Goal: Task Accomplishment & Management: Manage account settings

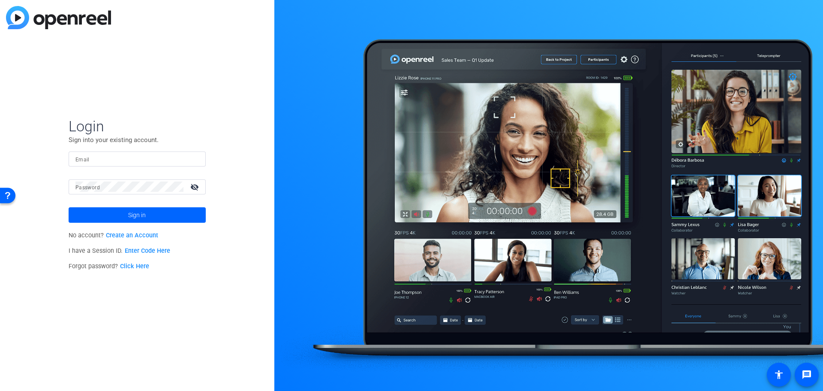
click at [137, 159] on input "Email" at bounding box center [136, 158] width 123 height 10
paste input "[EMAIL_ADDRESS][PERSON_NAME][DOMAIN_NAME]"
type input "[EMAIL_ADDRESS][PERSON_NAME][DOMAIN_NAME]"
click at [125, 219] on span at bounding box center [137, 215] width 137 height 21
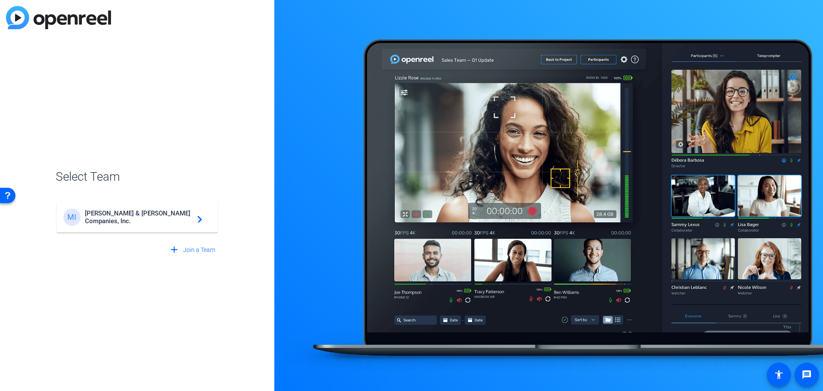
click at [151, 225] on div "MI [PERSON_NAME] & [PERSON_NAME] Companies, Inc. navigate_next" at bounding box center [136, 216] width 147 height 17
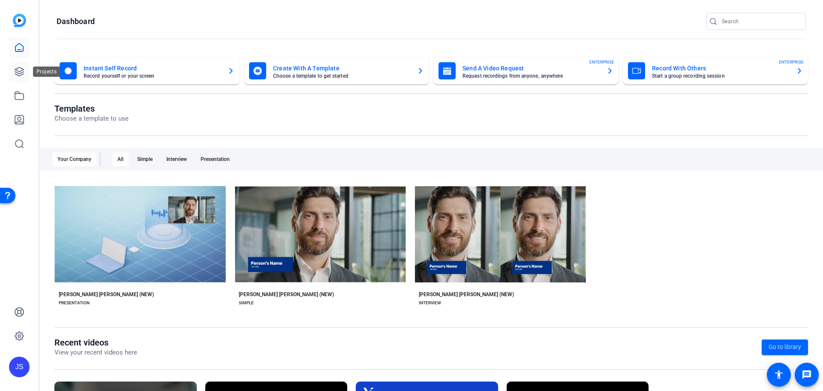
click at [15, 63] on link at bounding box center [19, 71] width 21 height 21
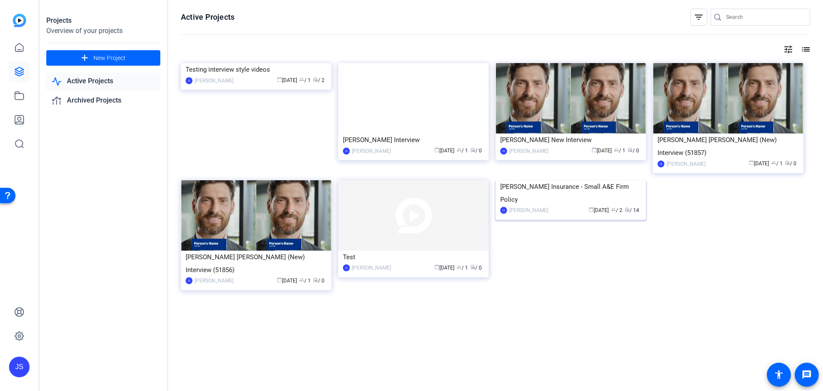
click at [520, 206] on div "[PERSON_NAME] Insurance - Small A&E Firm Policy" at bounding box center [570, 193] width 141 height 26
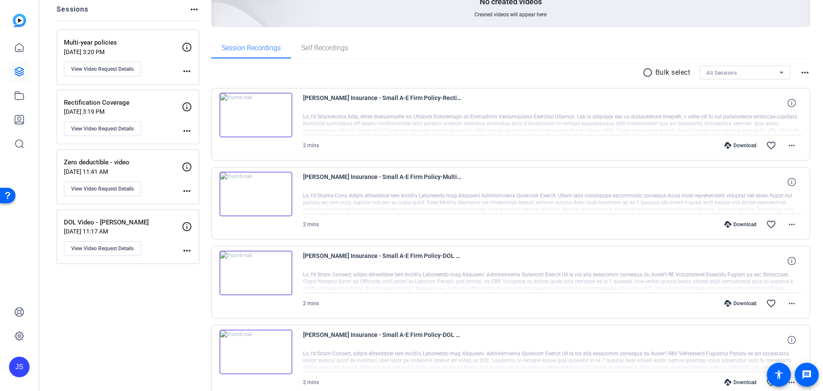
scroll to position [86, 0]
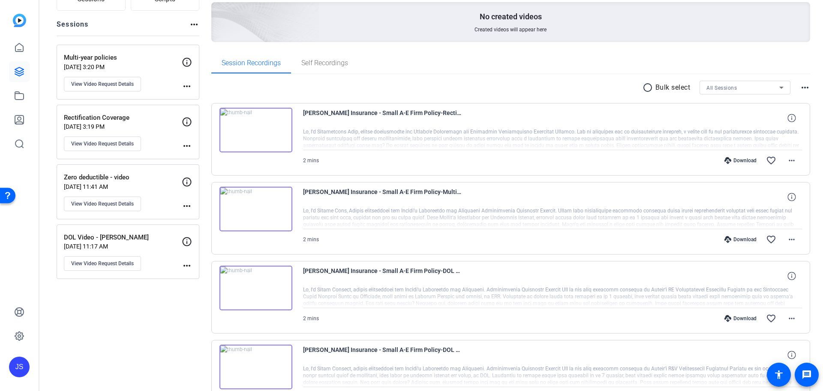
click at [135, 246] on p "[DATE] 11:17 AM" at bounding box center [123, 246] width 118 height 7
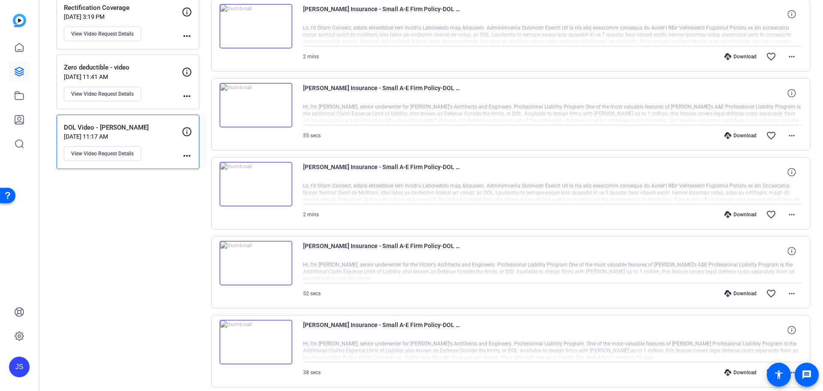
scroll to position [259, 0]
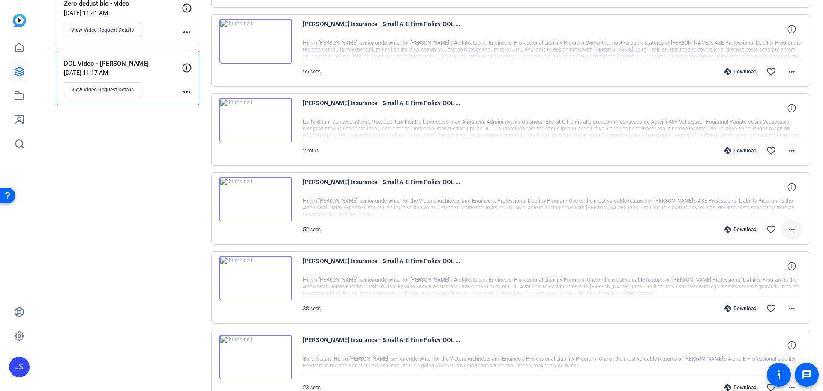
click at [793, 232] on span at bounding box center [792, 229] width 21 height 21
click at [767, 330] on span "Delete clip" at bounding box center [765, 333] width 51 height 10
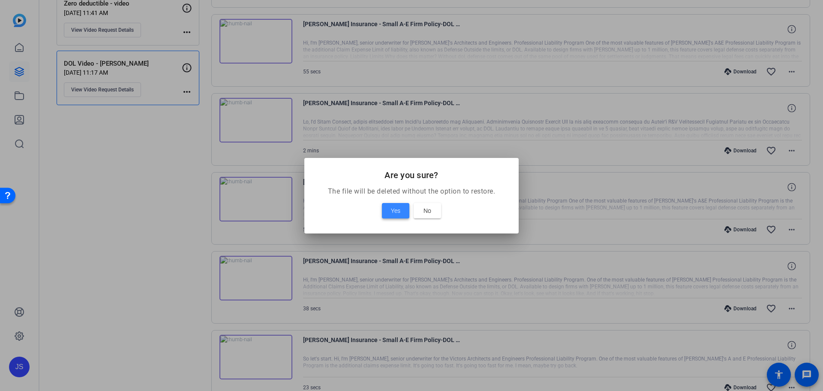
click at [394, 211] on span "Yes" at bounding box center [395, 210] width 9 height 10
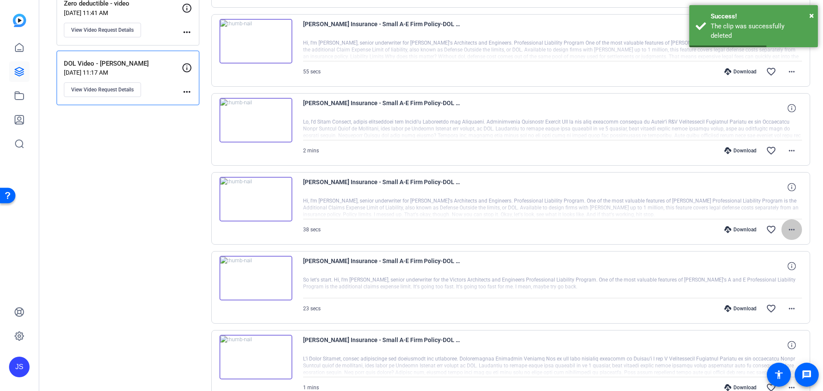
click at [790, 234] on mat-icon "more_horiz" at bounding box center [792, 229] width 10 height 10
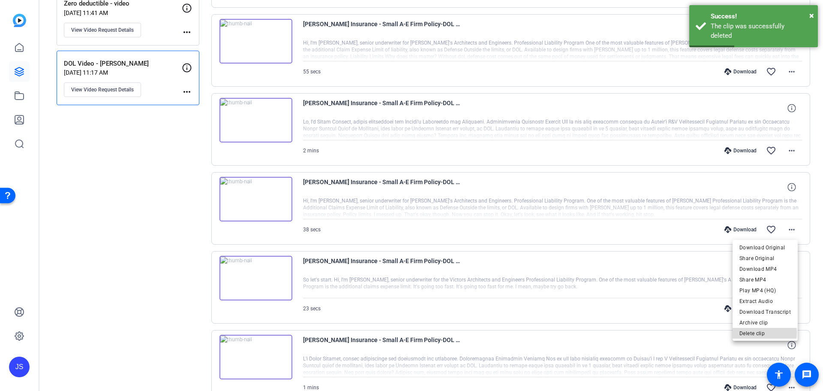
click at [755, 332] on span "Delete clip" at bounding box center [765, 333] width 51 height 10
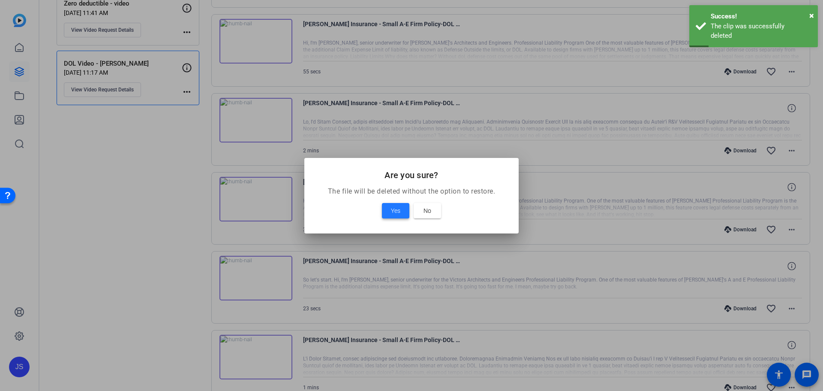
click at [394, 205] on span "Yes" at bounding box center [395, 210] width 9 height 10
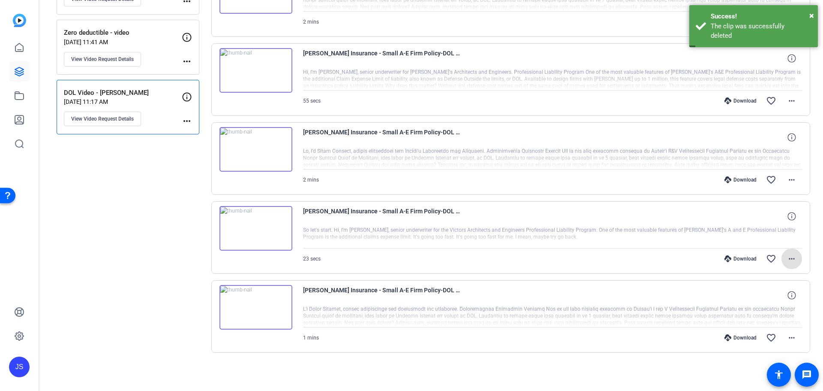
scroll to position [230, 0]
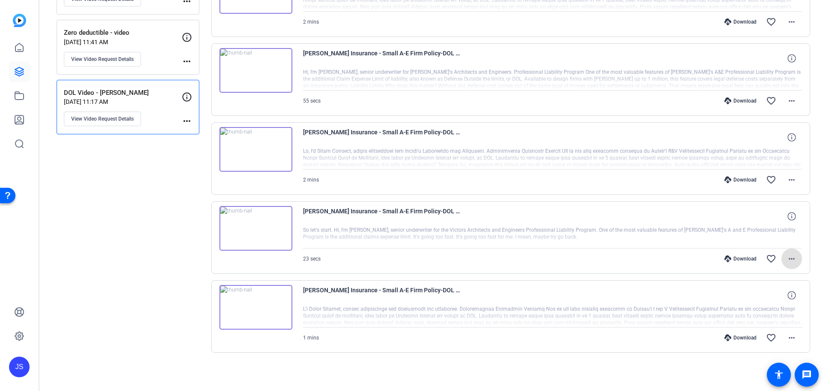
click at [790, 263] on mat-icon "more_horiz" at bounding box center [792, 258] width 10 height 10
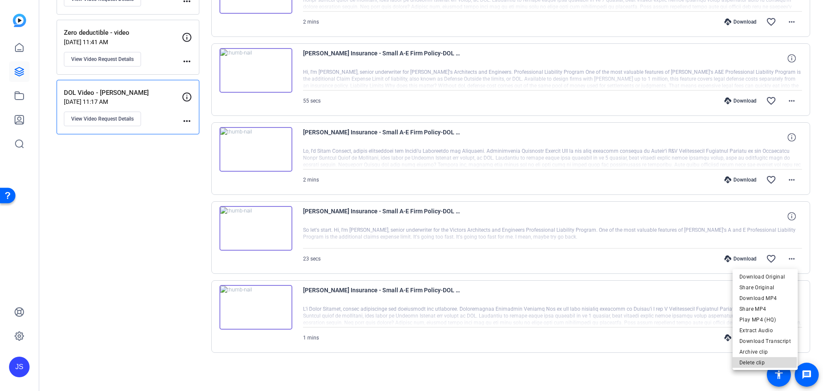
click at [740, 361] on button "Delete clip" at bounding box center [765, 362] width 65 height 11
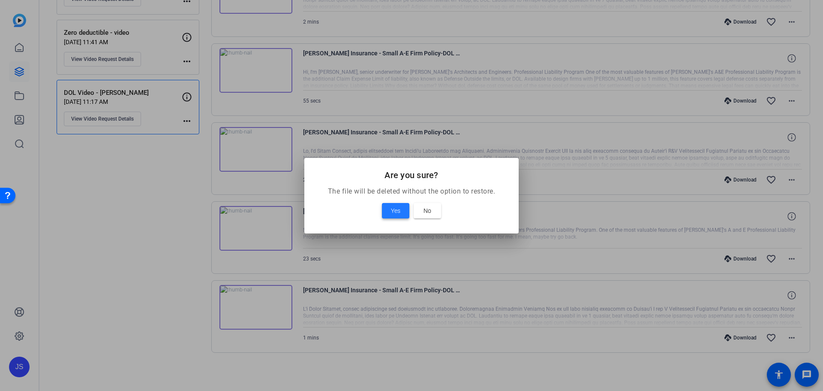
click at [403, 214] on span at bounding box center [395, 210] width 27 height 21
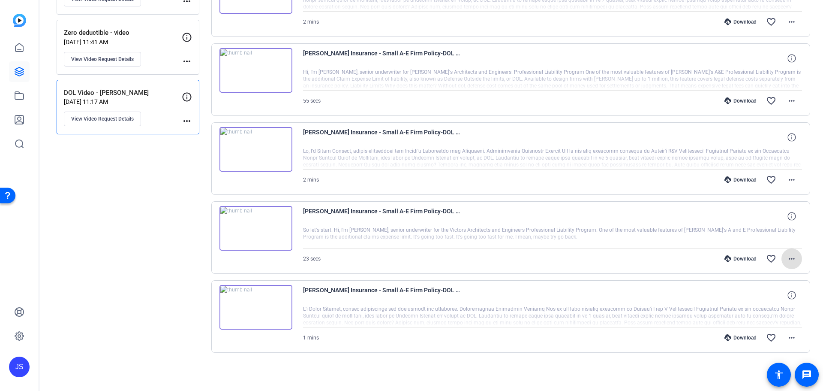
scroll to position [151, 0]
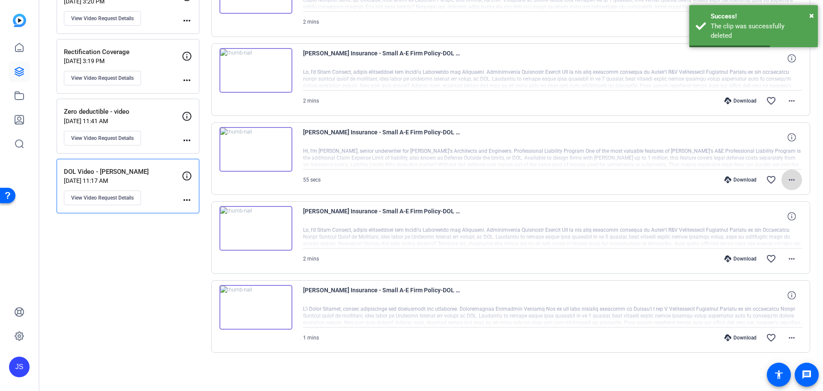
click at [794, 181] on span at bounding box center [792, 179] width 21 height 21
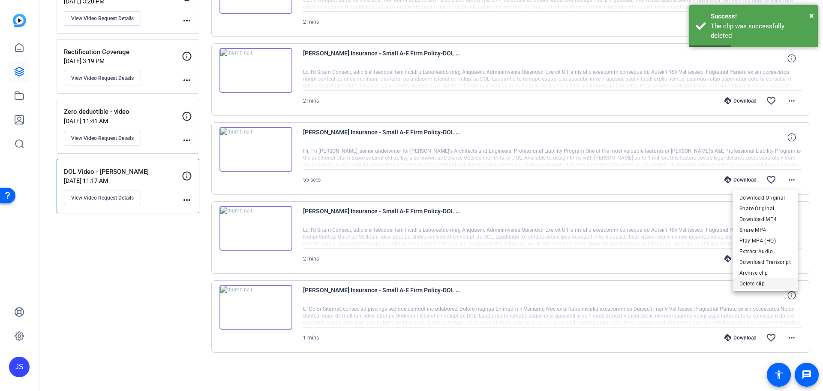
click at [759, 282] on span "Delete clip" at bounding box center [765, 283] width 51 height 10
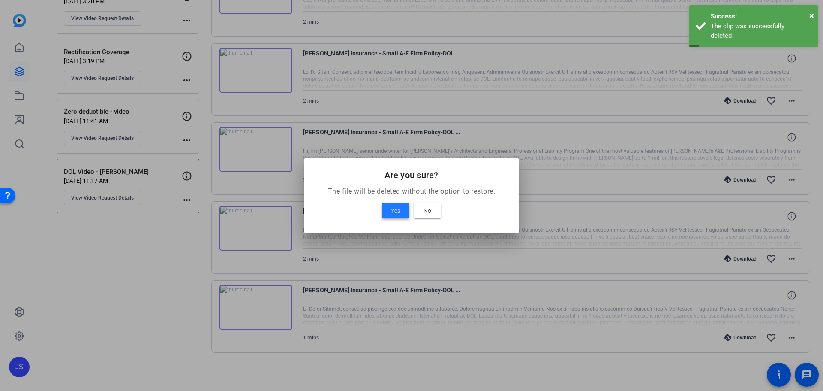
click at [390, 210] on span at bounding box center [395, 210] width 27 height 21
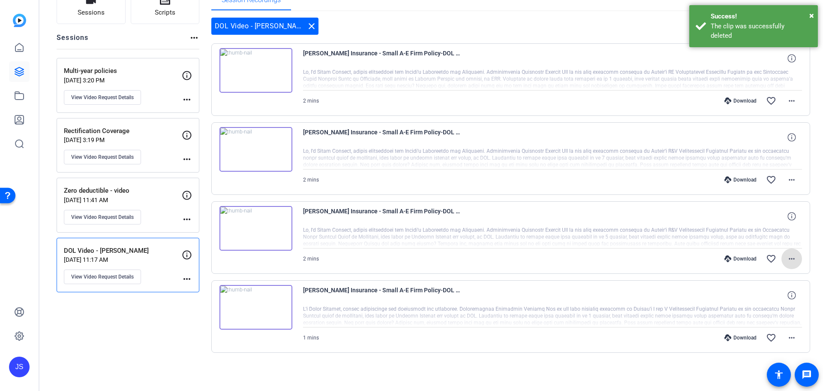
scroll to position [72, 0]
